Goal: Task Accomplishment & Management: Use online tool/utility

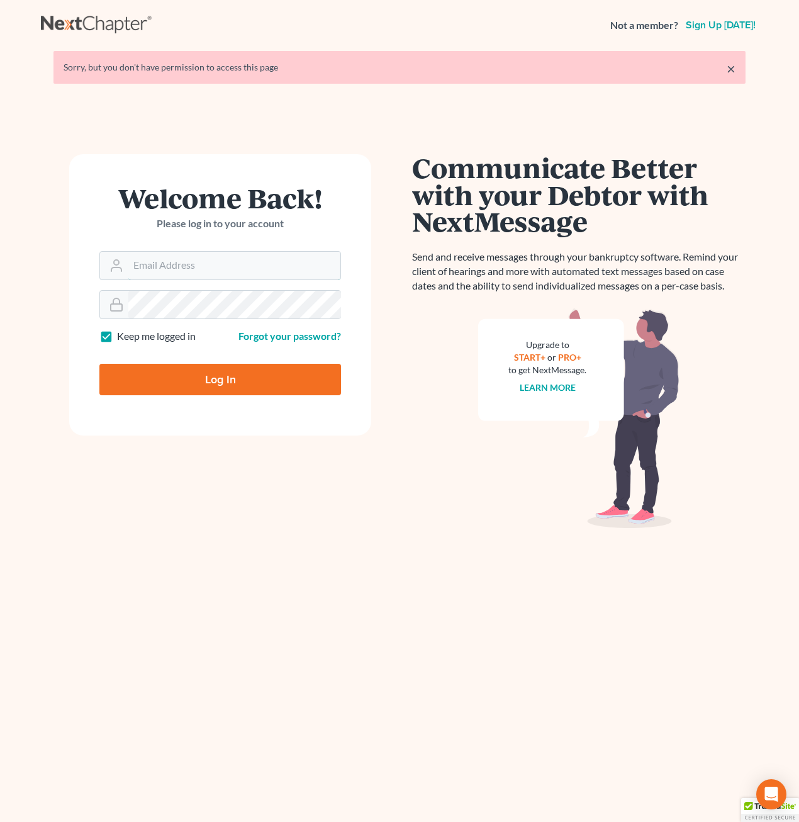
type input "[PERSON_NAME][EMAIL_ADDRESS][PERSON_NAME][DOMAIN_NAME]"
click at [246, 385] on input "Log In" at bounding box center [220, 379] width 242 height 31
type input "Thinking..."
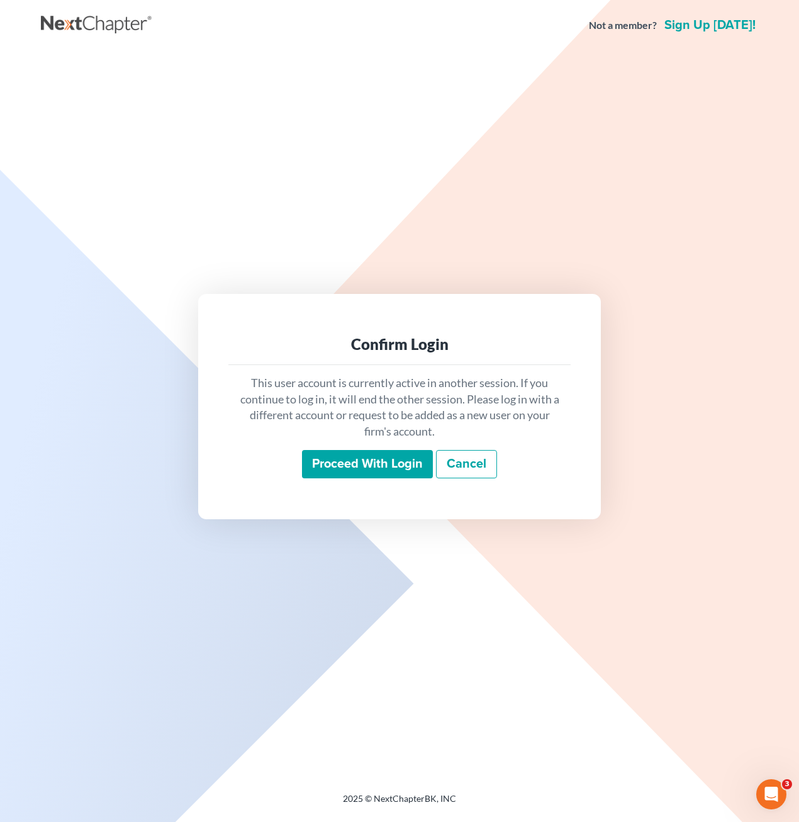
click at [335, 459] on input "Proceed with login" at bounding box center [367, 464] width 131 height 29
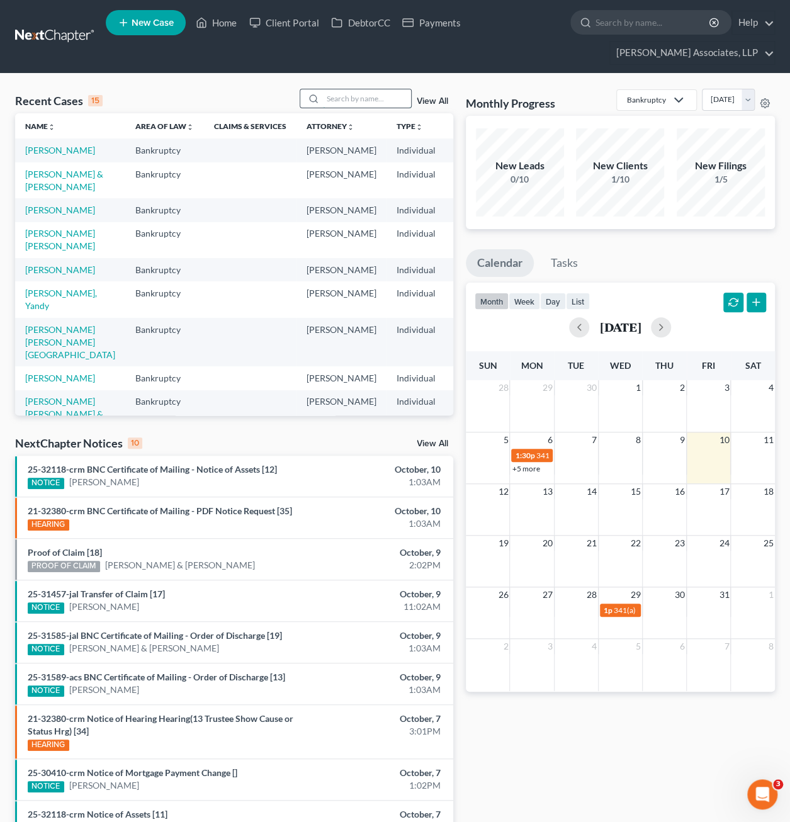
click at [355, 103] on input "search" at bounding box center [367, 98] width 88 height 18
type input "brito"
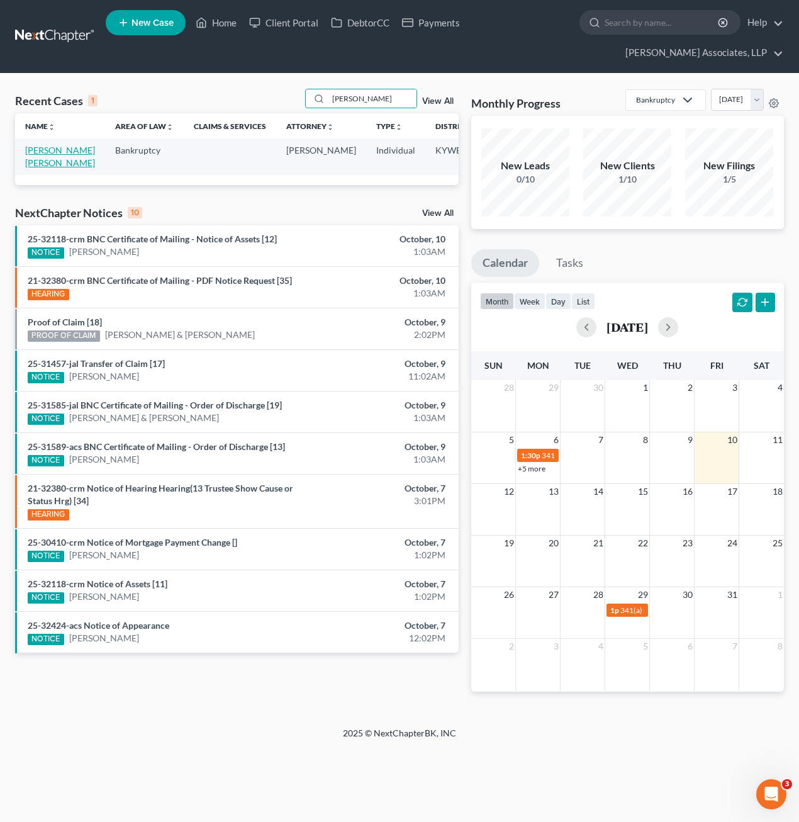
click at [28, 168] on link "Brito Perez, Alberto" at bounding box center [60, 156] width 70 height 23
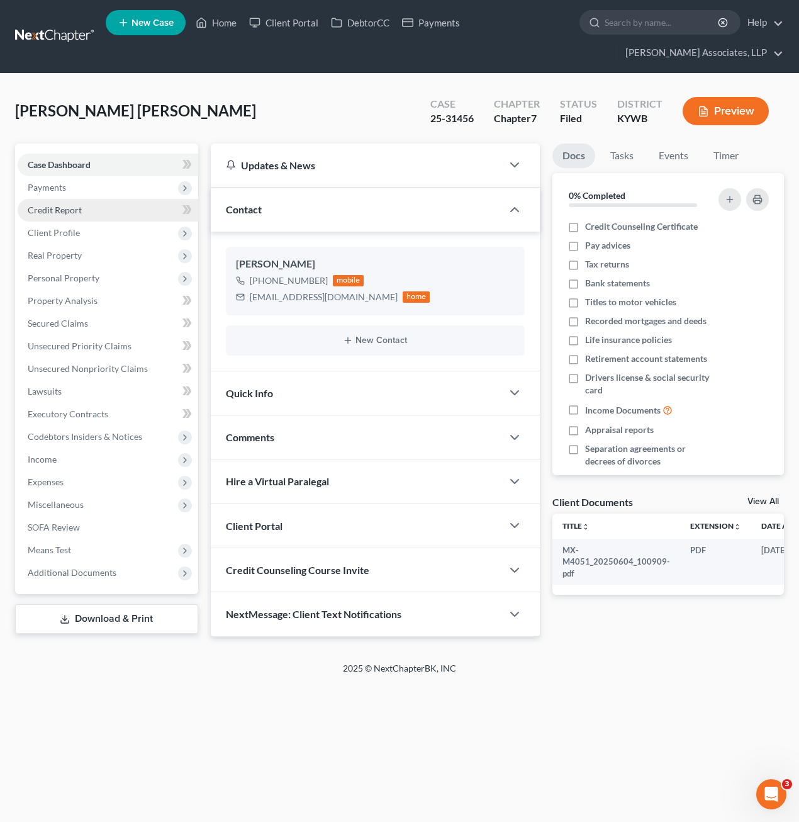
click at [64, 212] on span "Credit Report" at bounding box center [55, 210] width 54 height 11
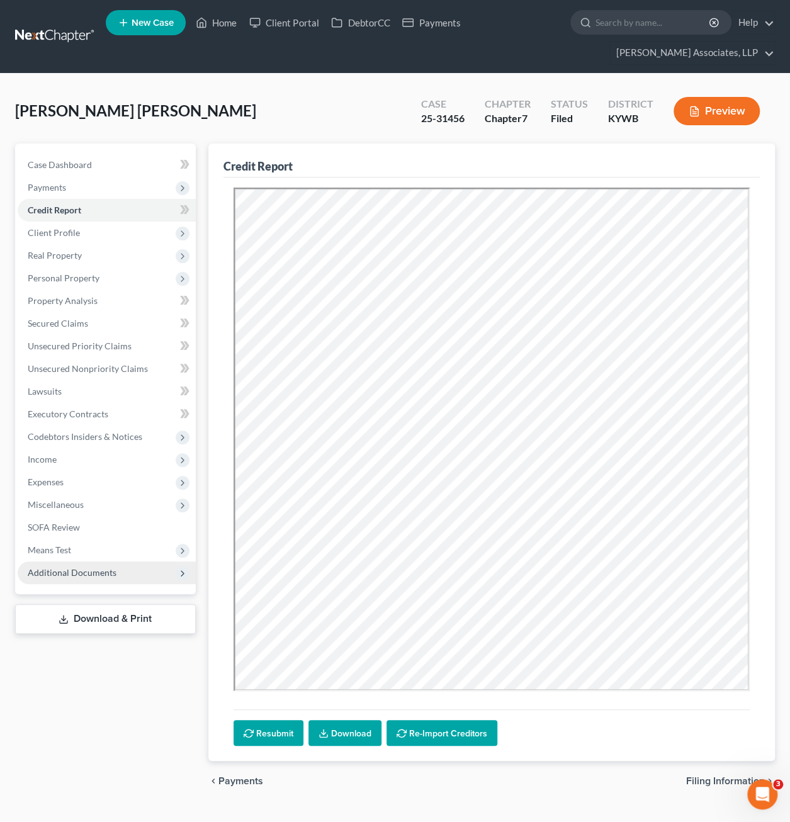
click at [50, 568] on span "Additional Documents" at bounding box center [72, 572] width 89 height 11
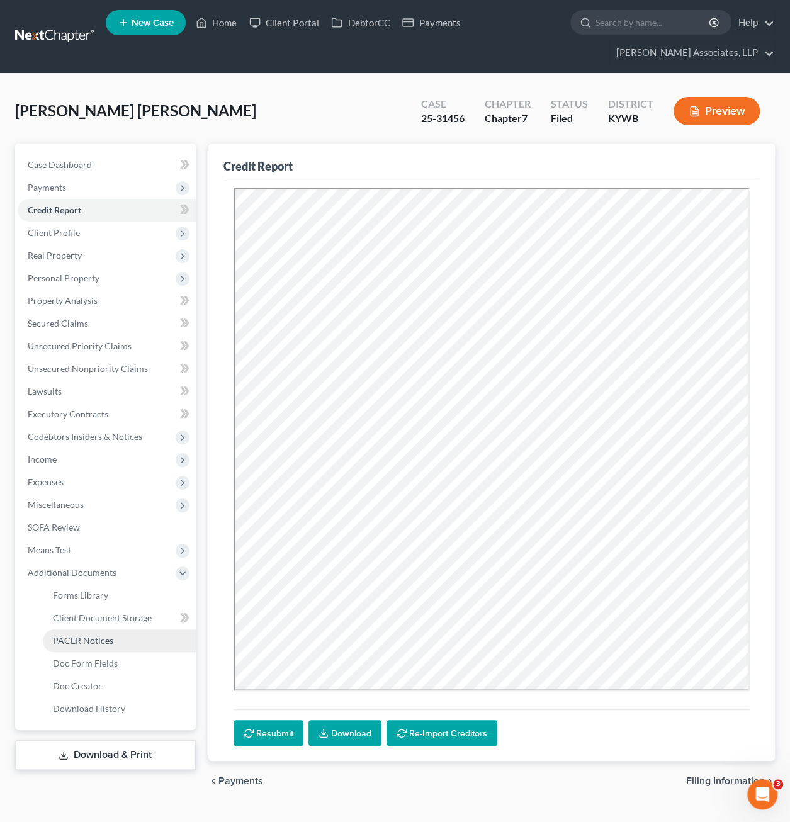
click at [103, 639] on span "PACER Notices" at bounding box center [83, 640] width 60 height 11
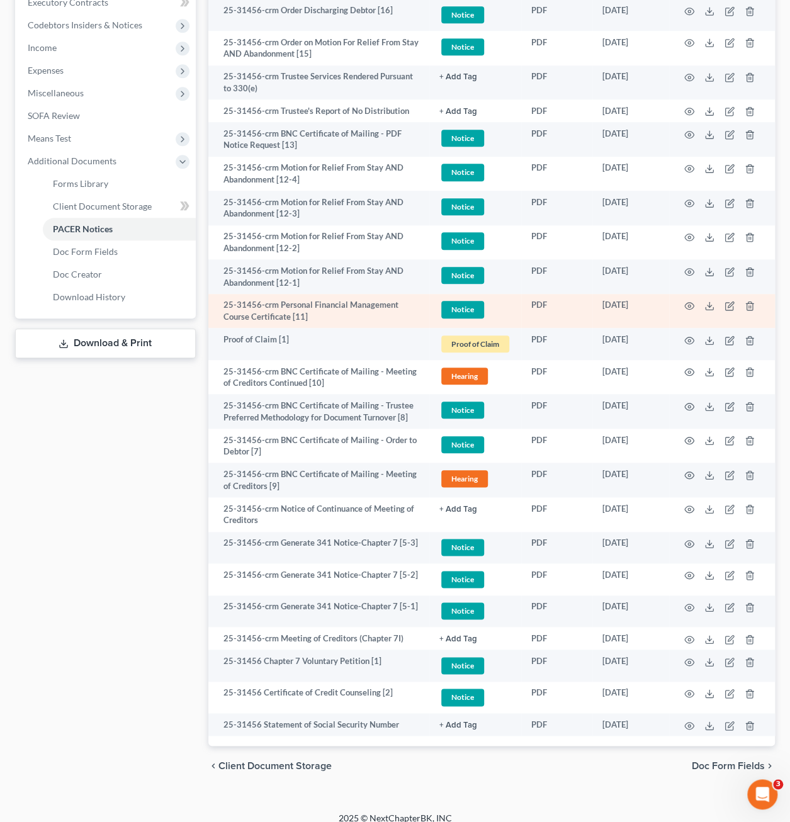
scroll to position [108, 0]
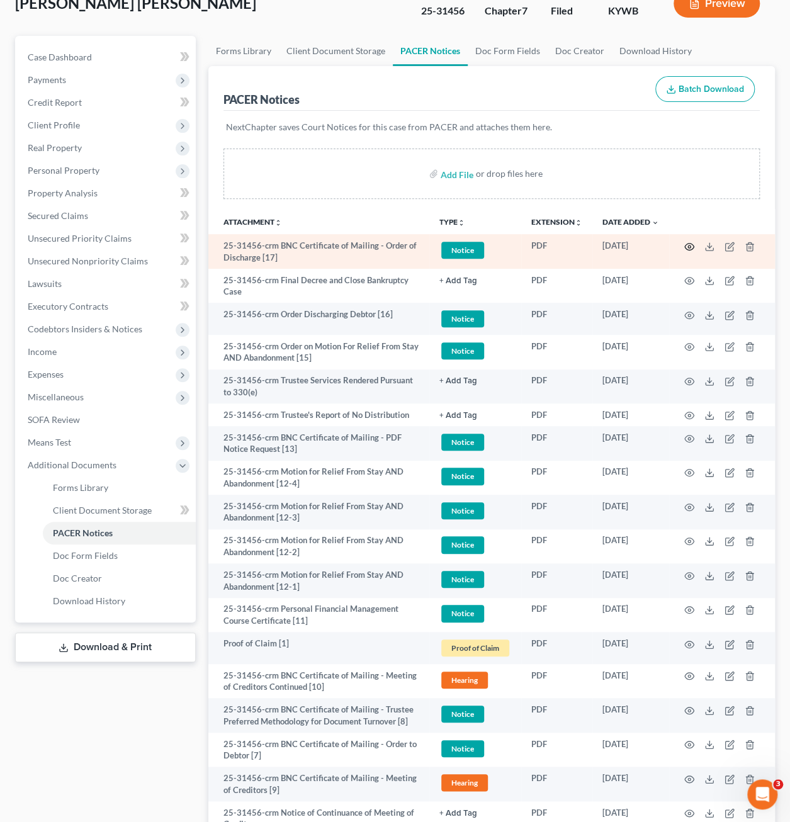
click at [690, 242] on icon "button" at bounding box center [689, 247] width 10 height 10
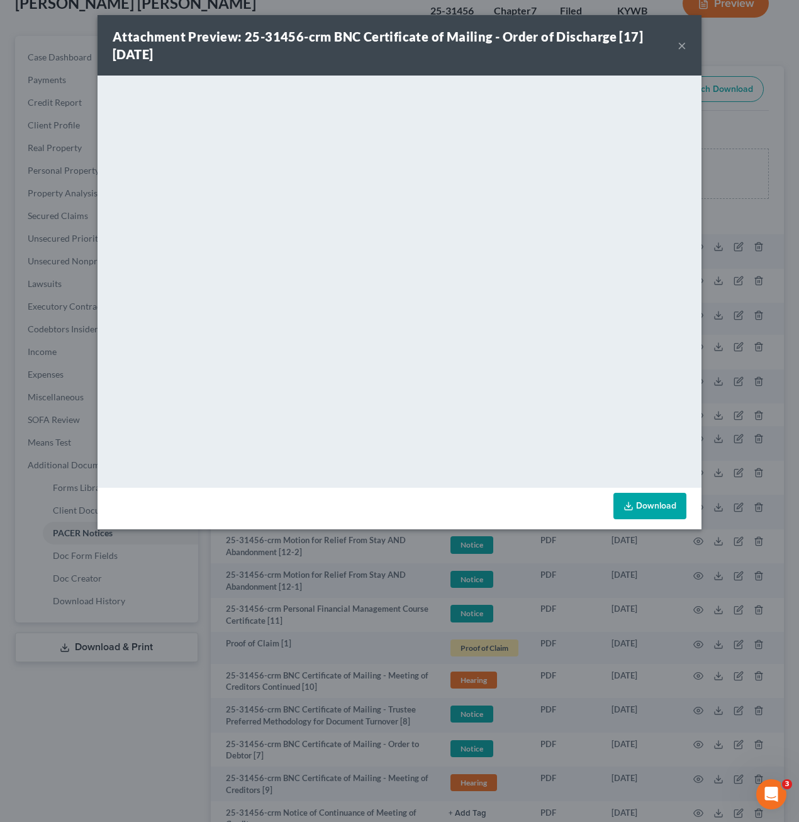
click at [684, 48] on button "×" at bounding box center [682, 45] width 9 height 15
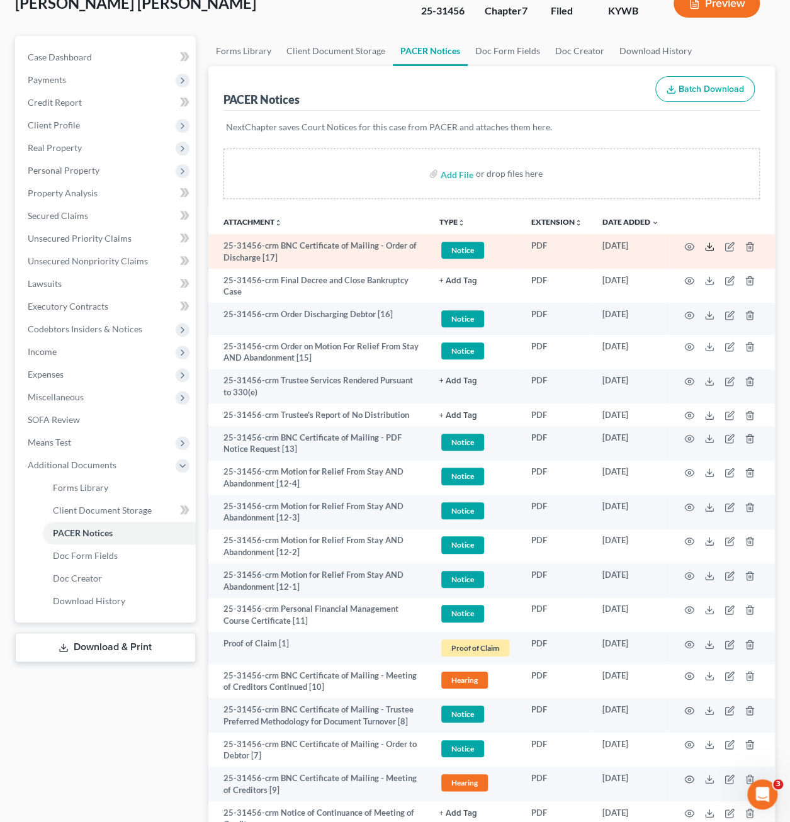
click at [711, 246] on icon at bounding box center [709, 247] width 10 height 10
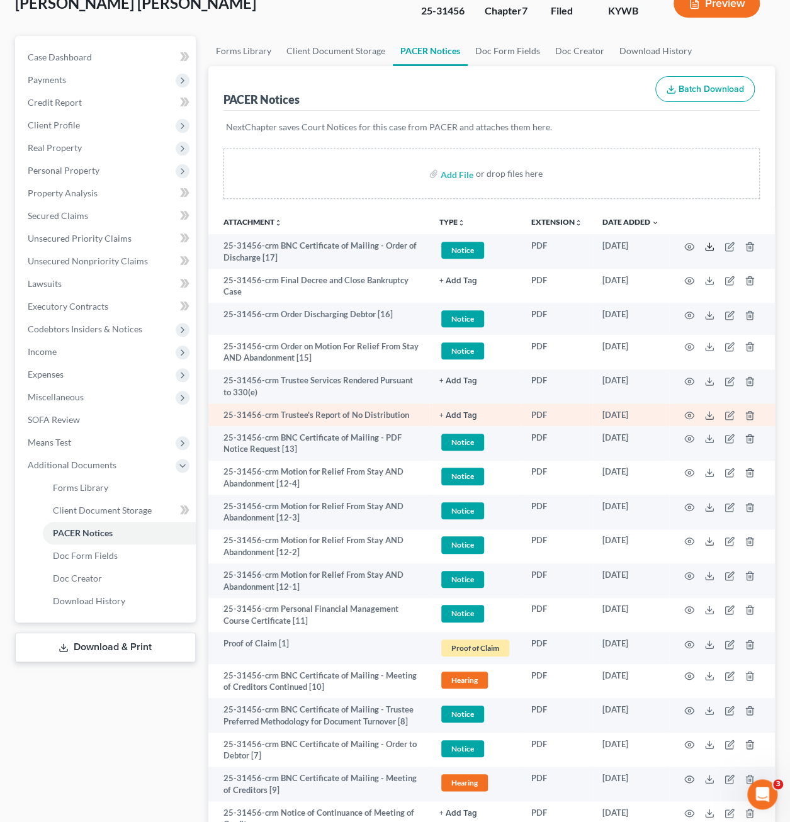
scroll to position [422, 0]
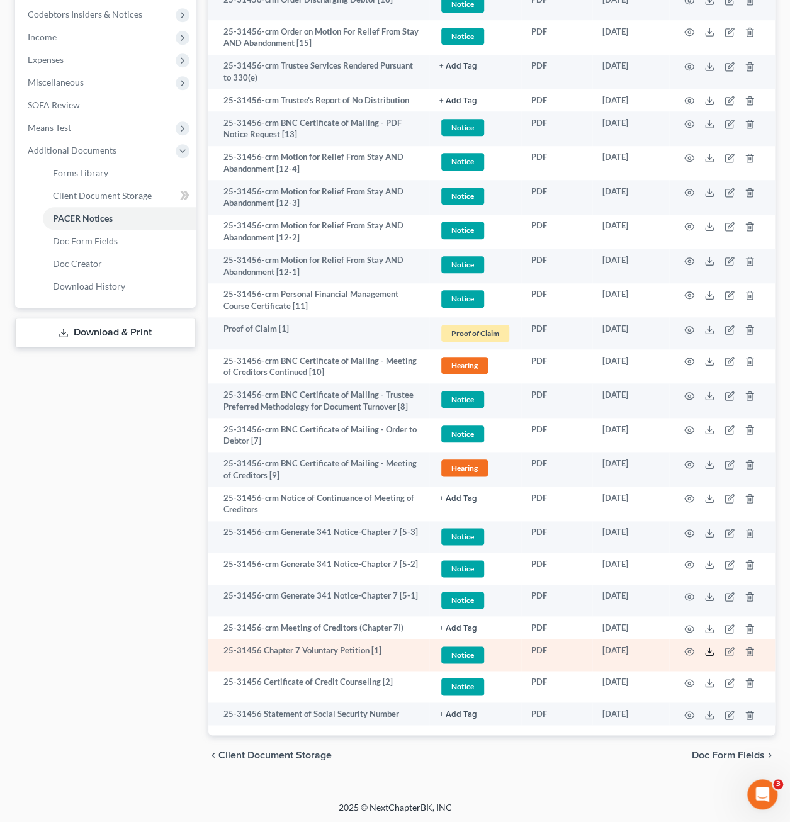
click at [706, 649] on icon at bounding box center [709, 651] width 10 height 10
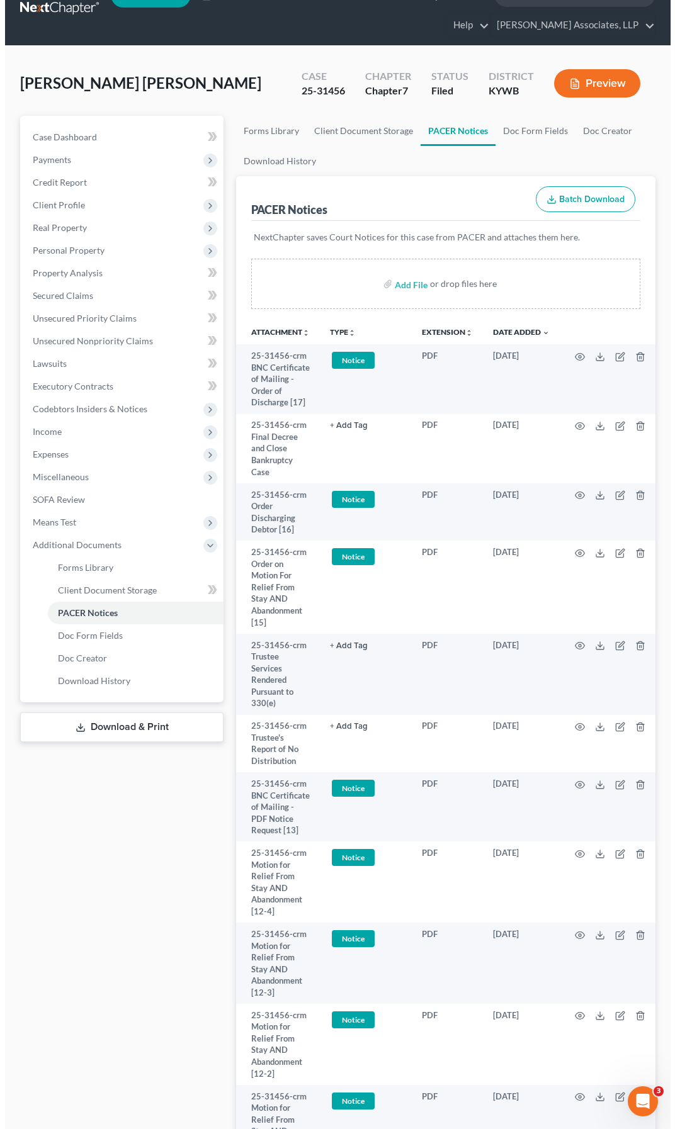
scroll to position [0, 0]
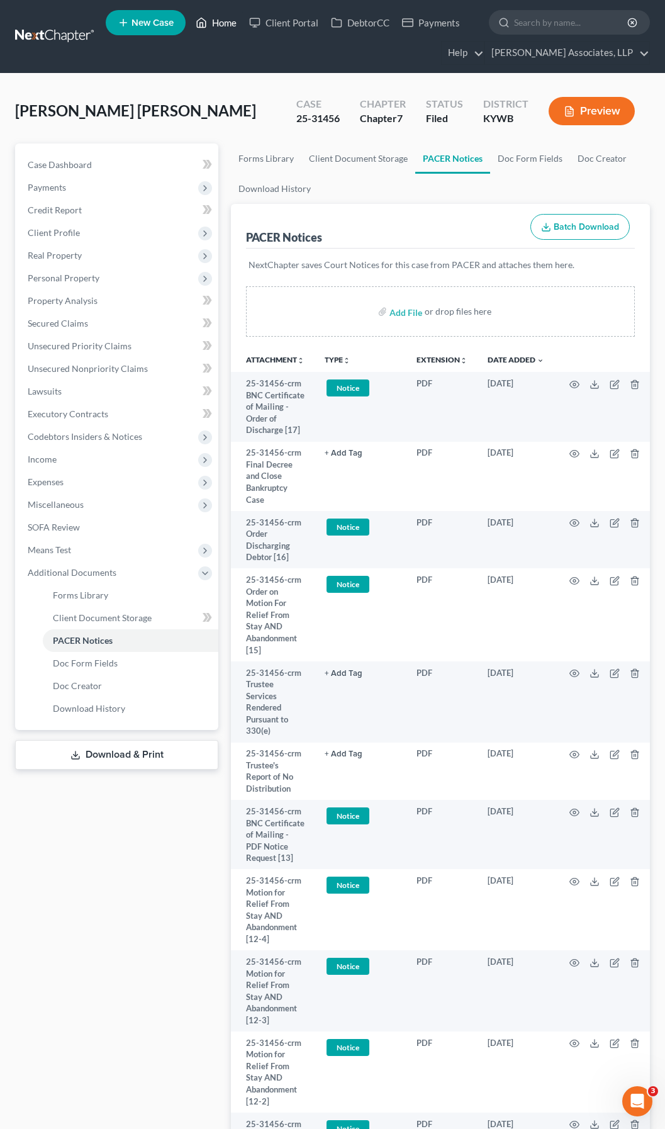
click at [225, 26] on link "Home" at bounding box center [215, 22] width 53 height 23
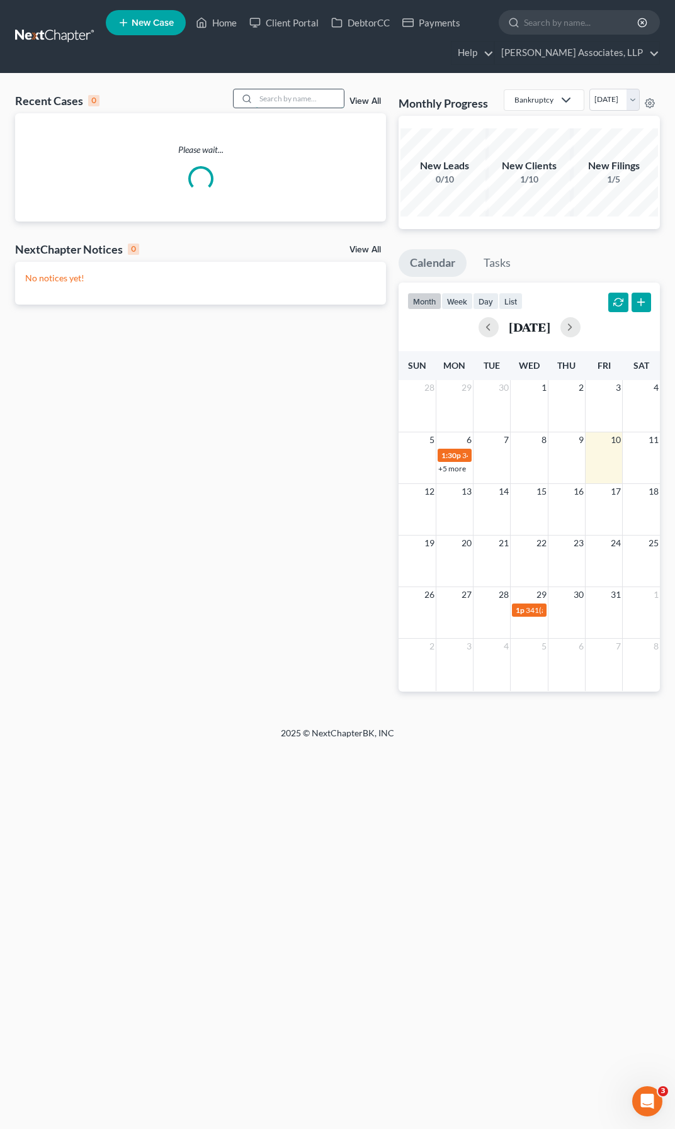
click at [293, 102] on input "search" at bounding box center [300, 98] width 88 height 18
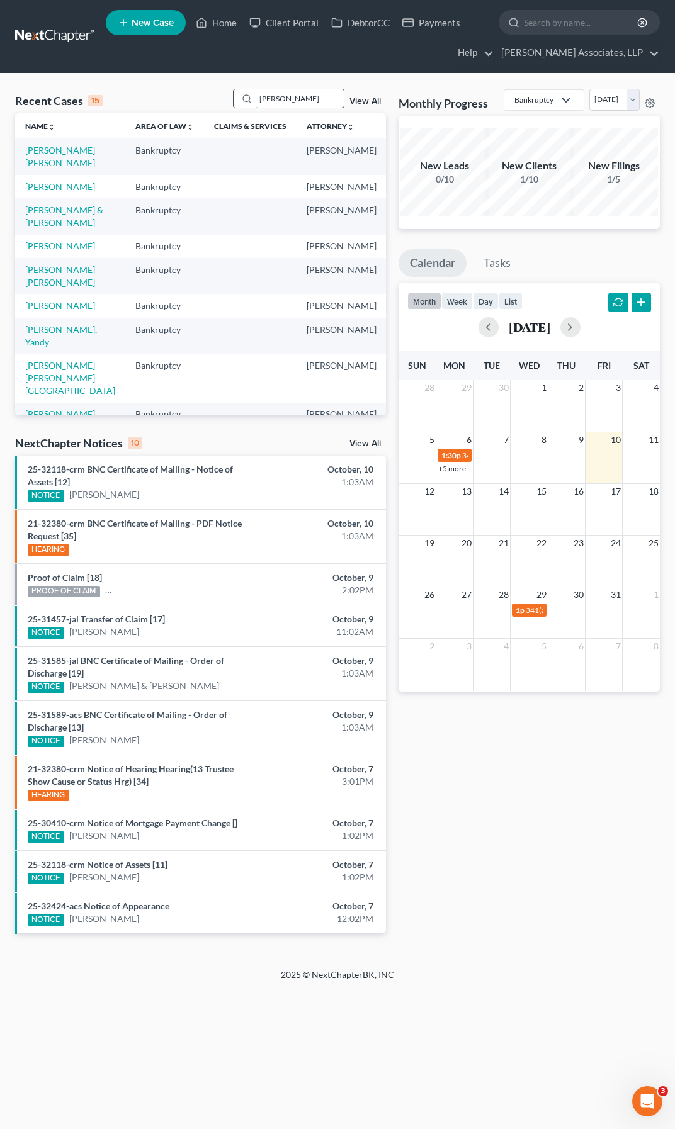
type input "clayton"
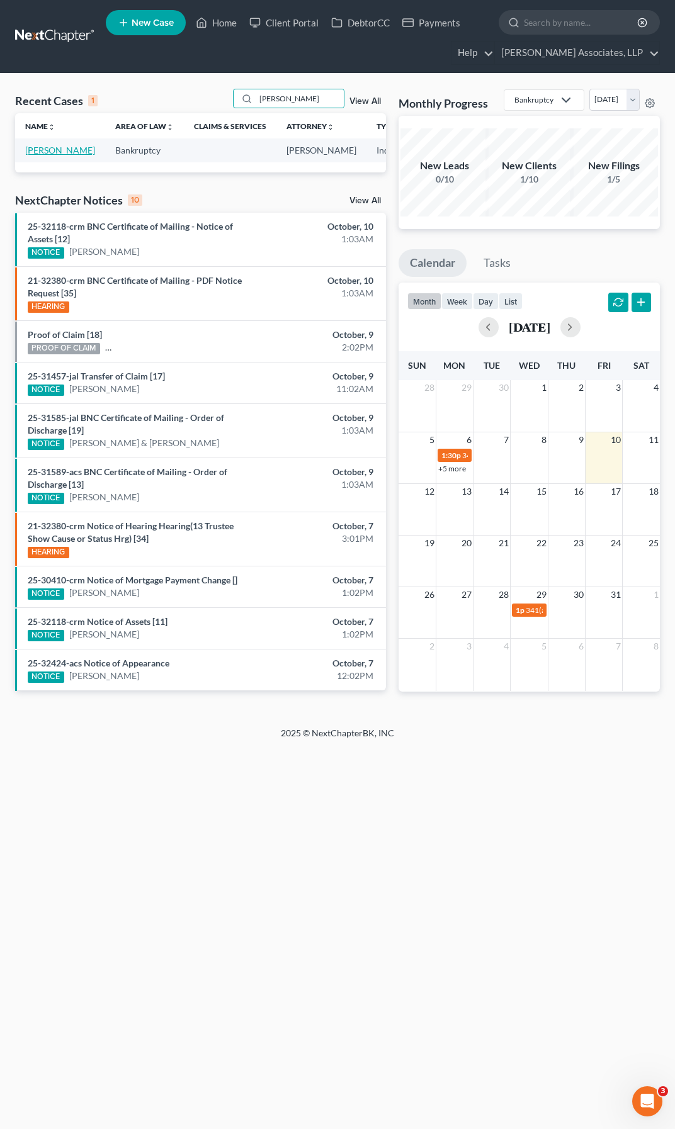
click at [49, 152] on link "Clayton, Adam" at bounding box center [60, 150] width 70 height 11
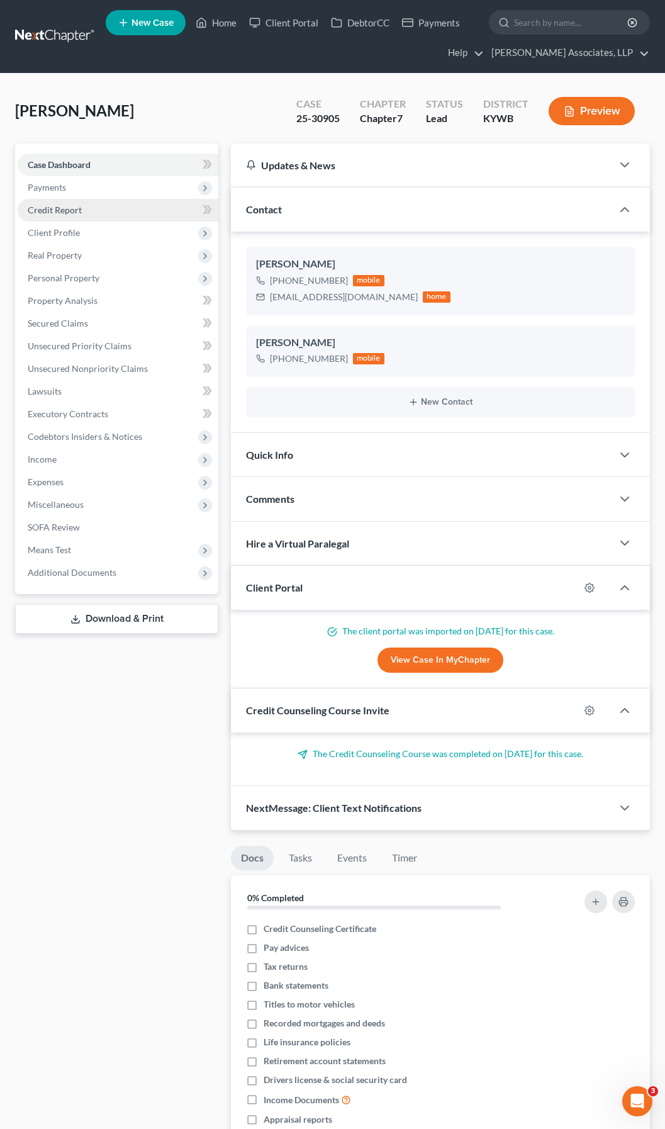
click at [74, 214] on span "Credit Report" at bounding box center [55, 210] width 54 height 11
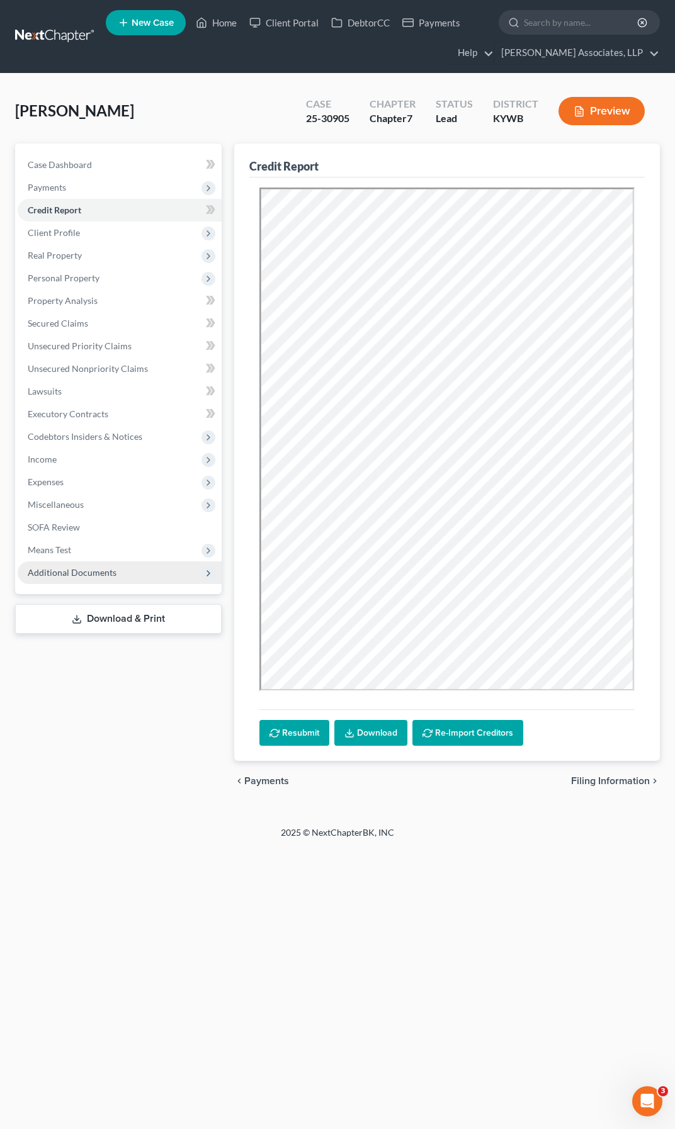
click at [108, 573] on span "Additional Documents" at bounding box center [72, 572] width 89 height 11
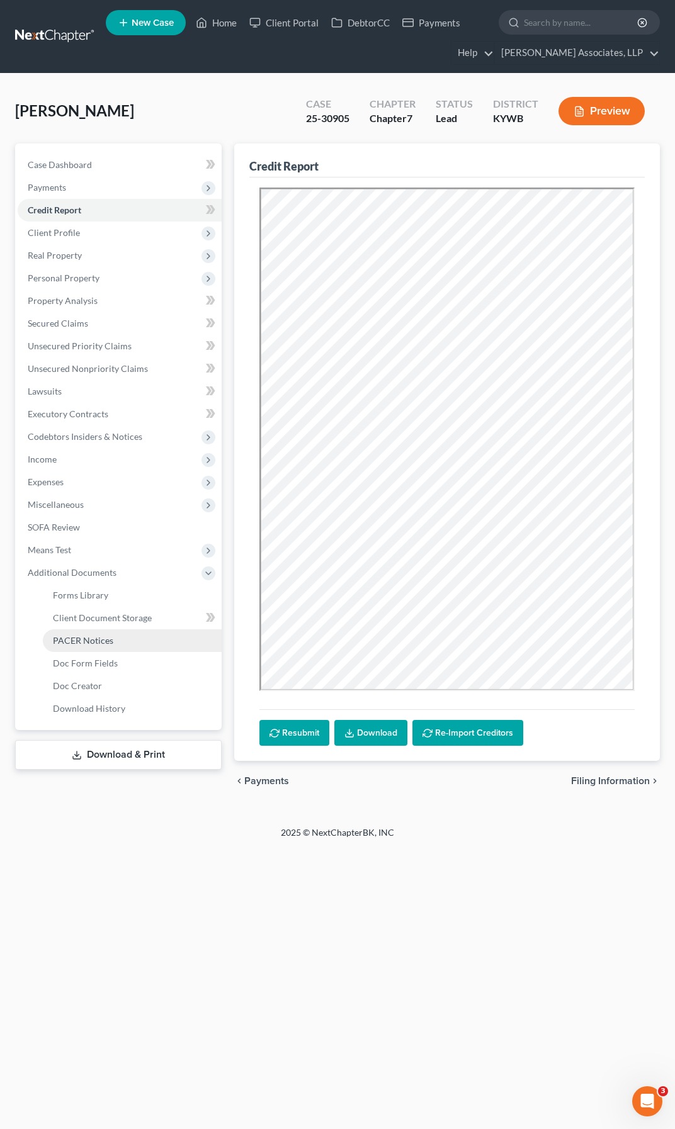
click at [98, 637] on span "PACER Notices" at bounding box center [83, 640] width 60 height 11
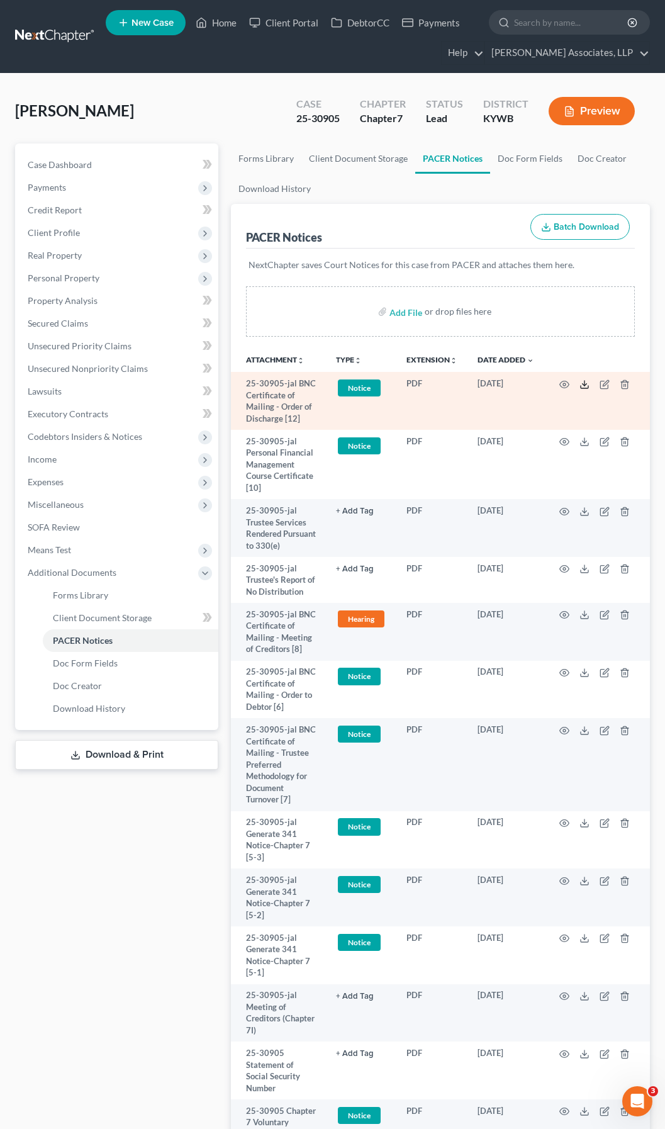
click at [588, 386] on icon at bounding box center [585, 387] width 8 height 3
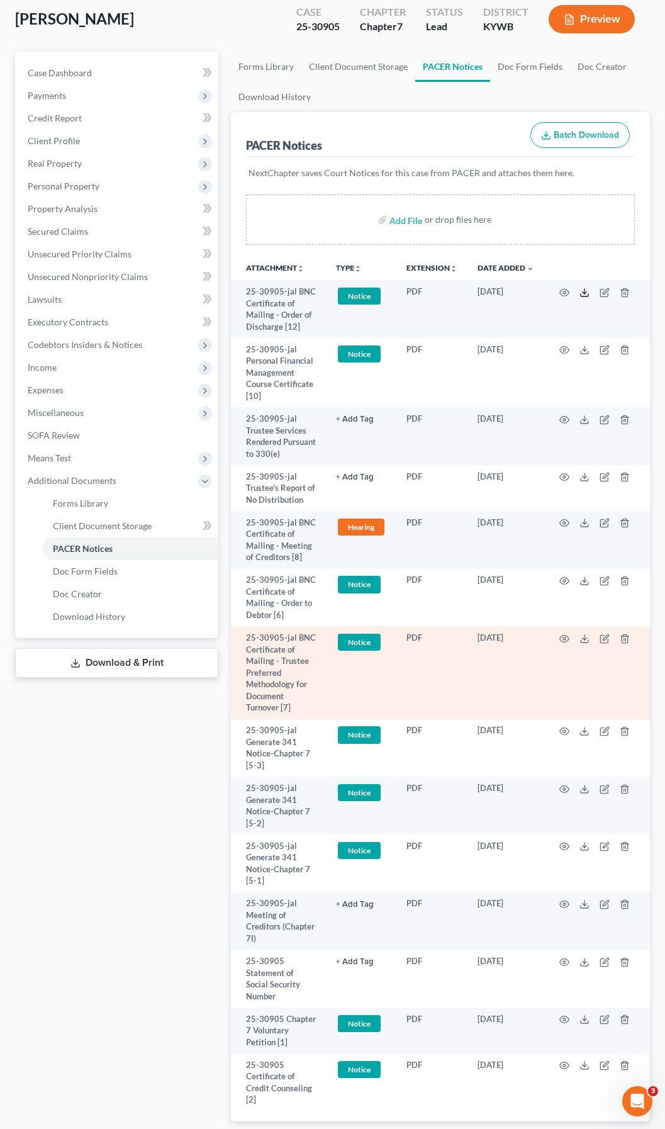
scroll to position [172, 0]
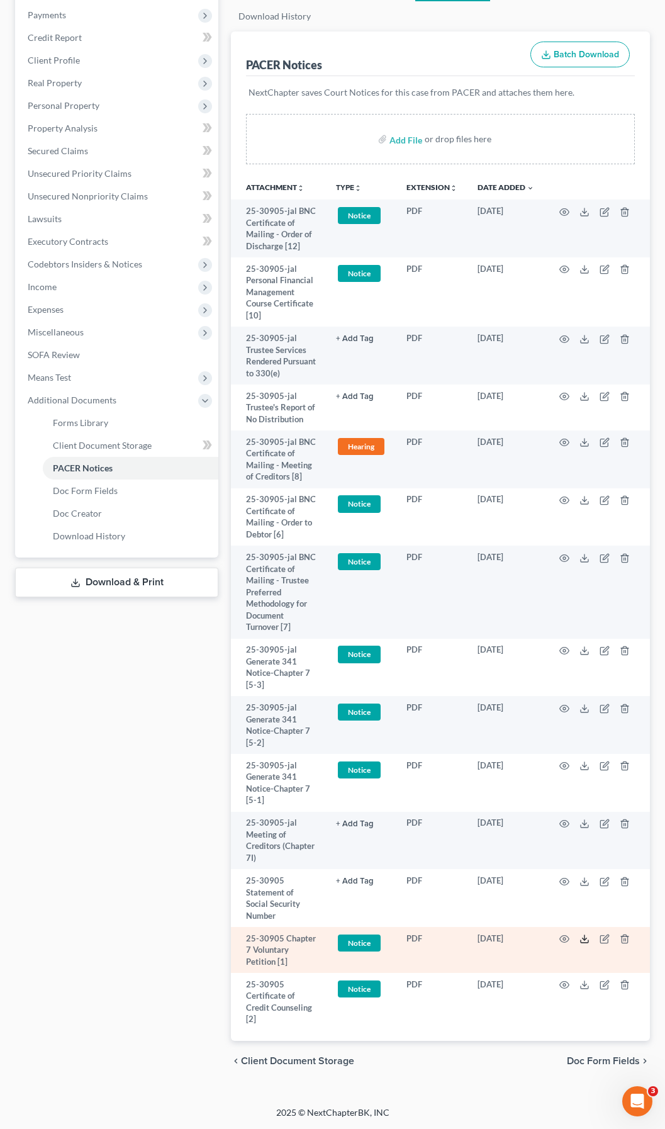
click at [585, 821] on icon at bounding box center [585, 939] width 10 height 10
